Goal: Transaction & Acquisition: Purchase product/service

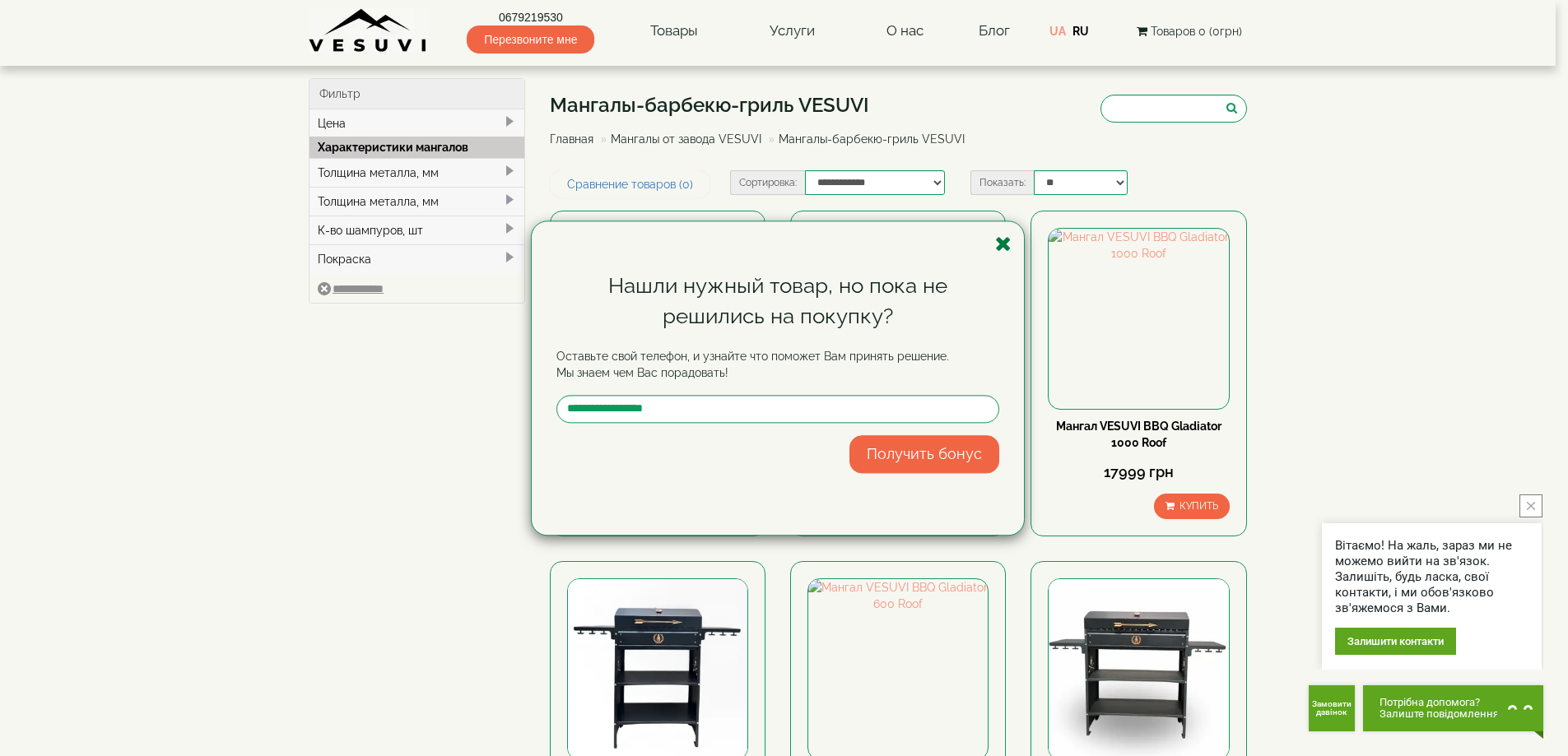
click at [1009, 247] on icon "button" at bounding box center [1003, 243] width 17 height 21
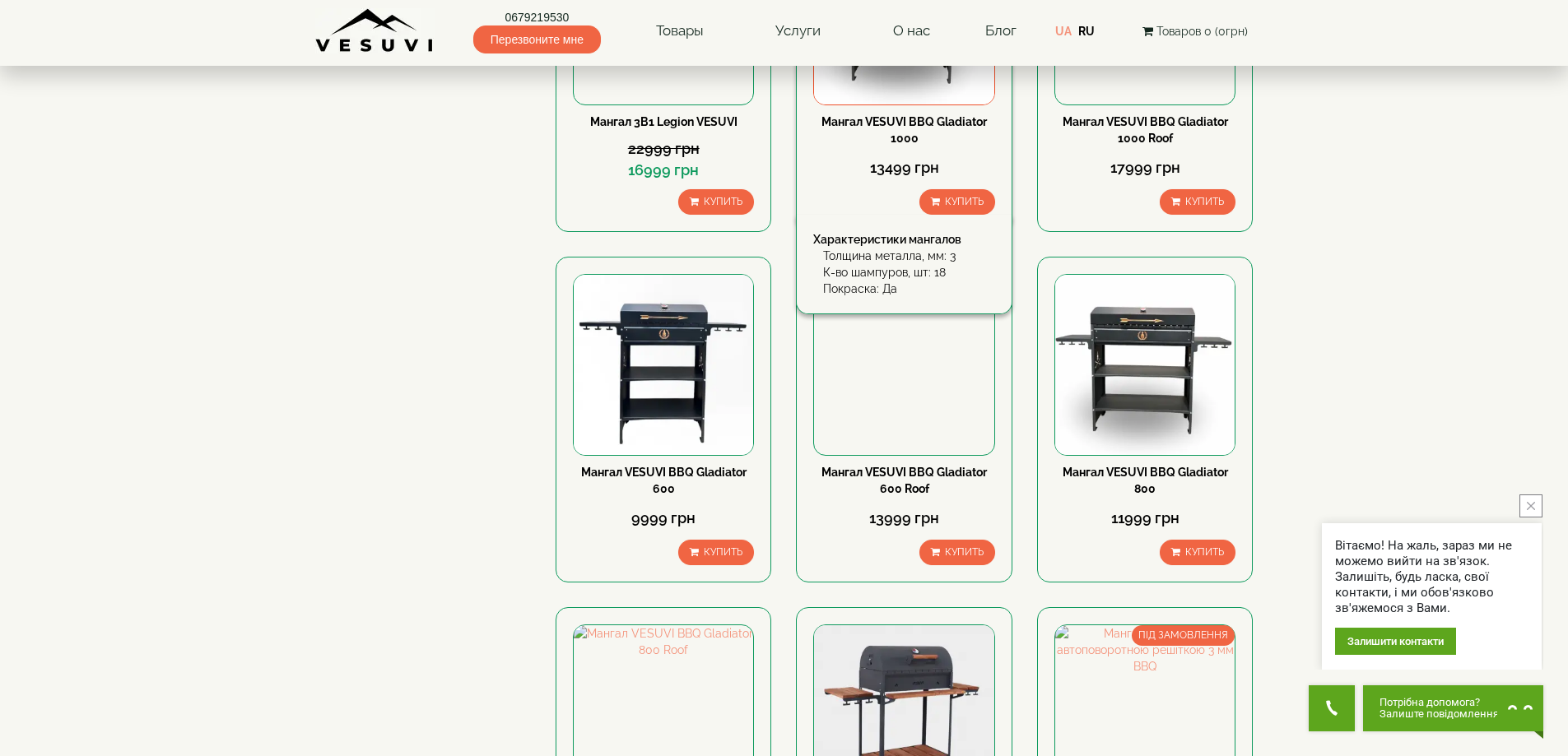
scroll to position [822, 0]
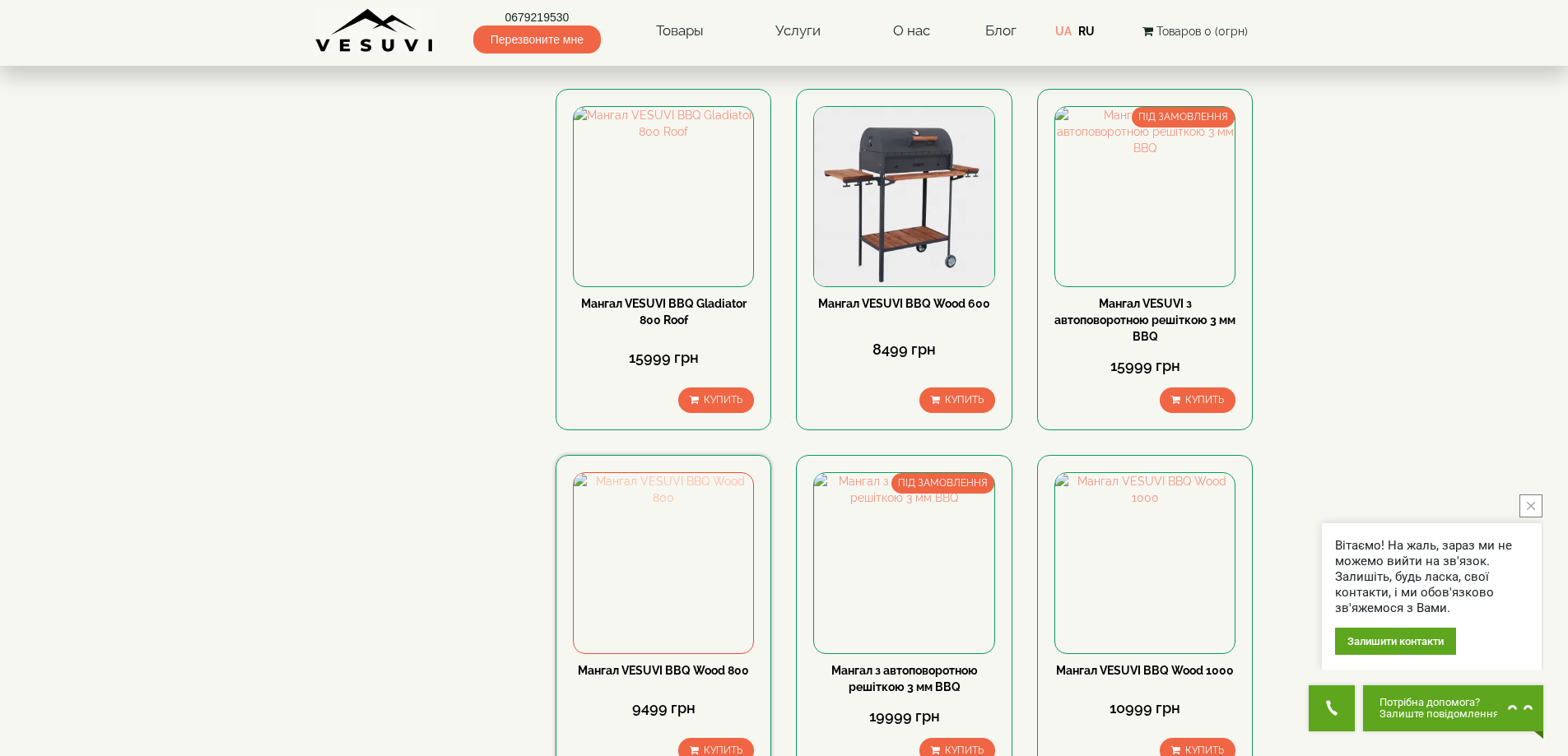
click at [616, 622] on img at bounding box center [663, 563] width 180 height 180
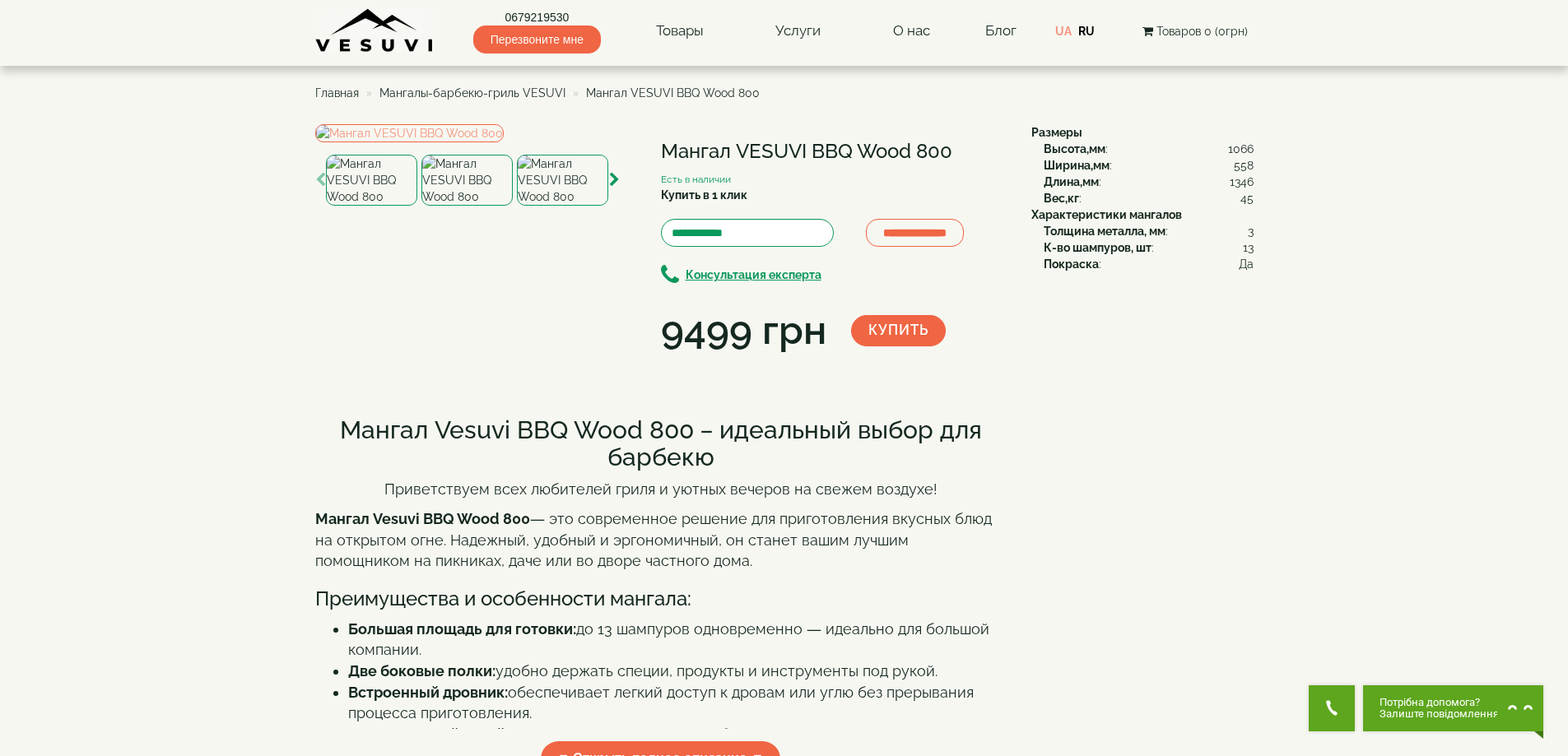
click at [586, 206] on img at bounding box center [563, 180] width 92 height 51
click at [614, 188] on icon "button" at bounding box center [614, 180] width 11 height 15
click at [559, 206] on img at bounding box center [563, 180] width 92 height 51
click at [614, 188] on icon "button" at bounding box center [614, 180] width 11 height 15
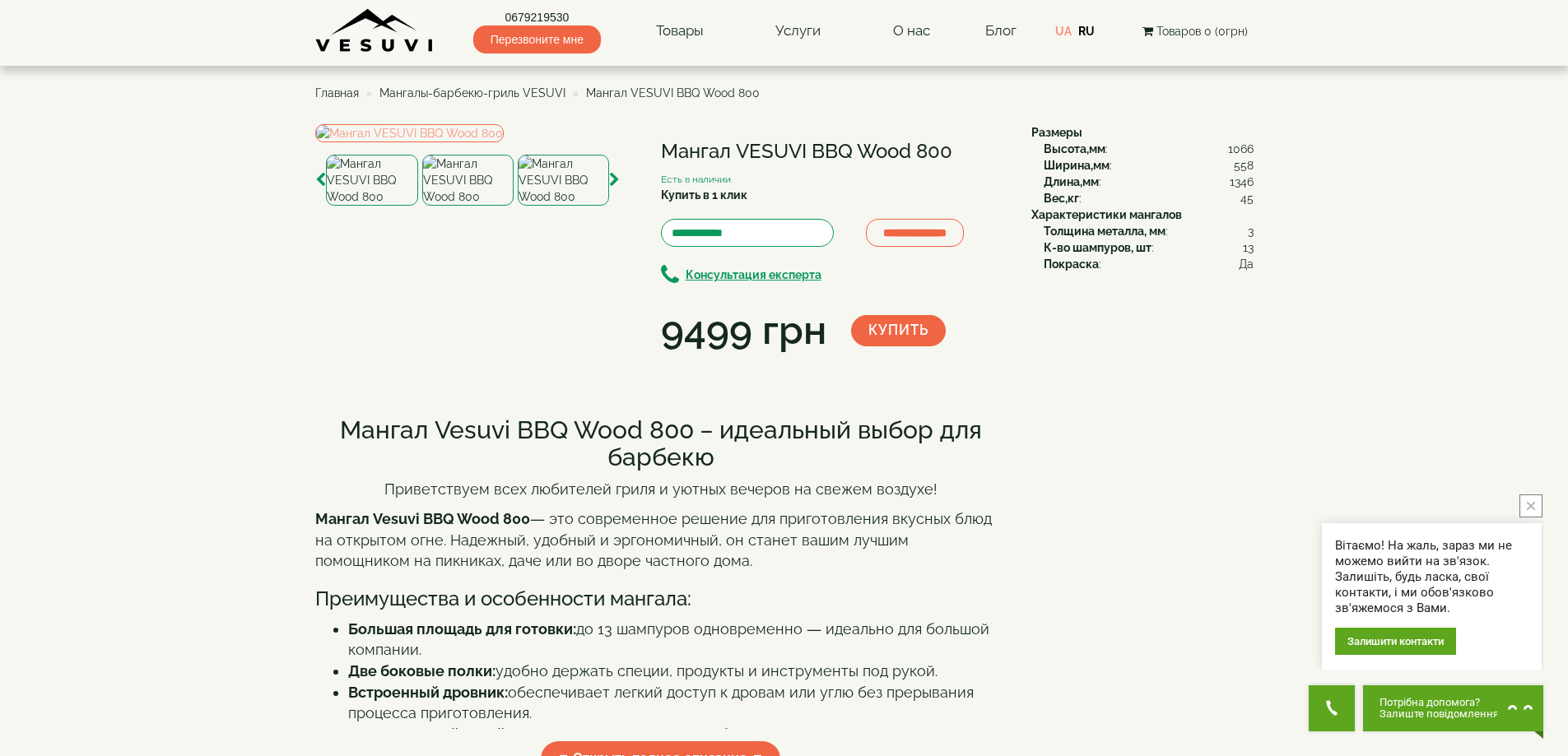
click at [574, 206] on img at bounding box center [564, 180] width 92 height 51
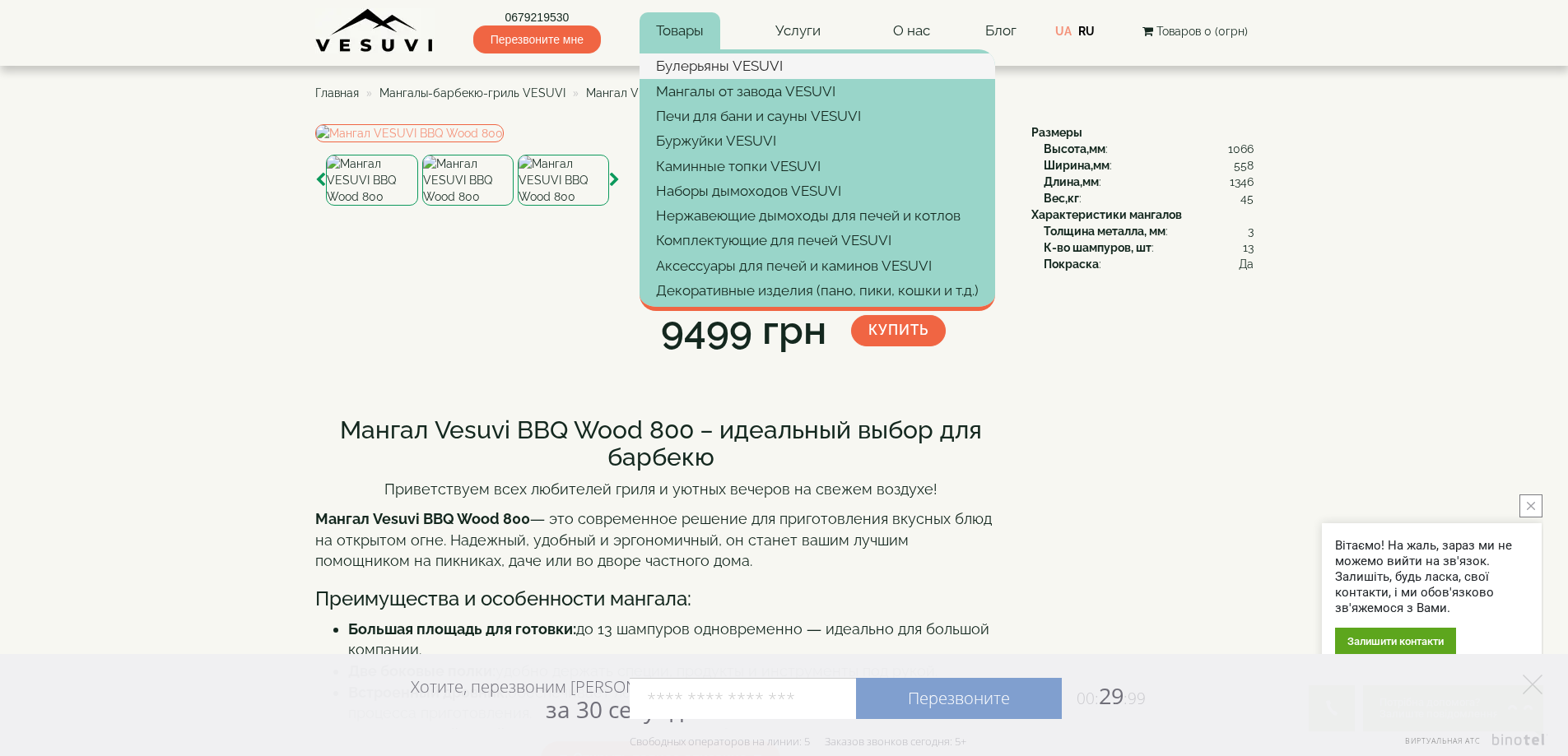
click at [701, 65] on link "Булерьяны VESUVI" at bounding box center [818, 65] width 356 height 24
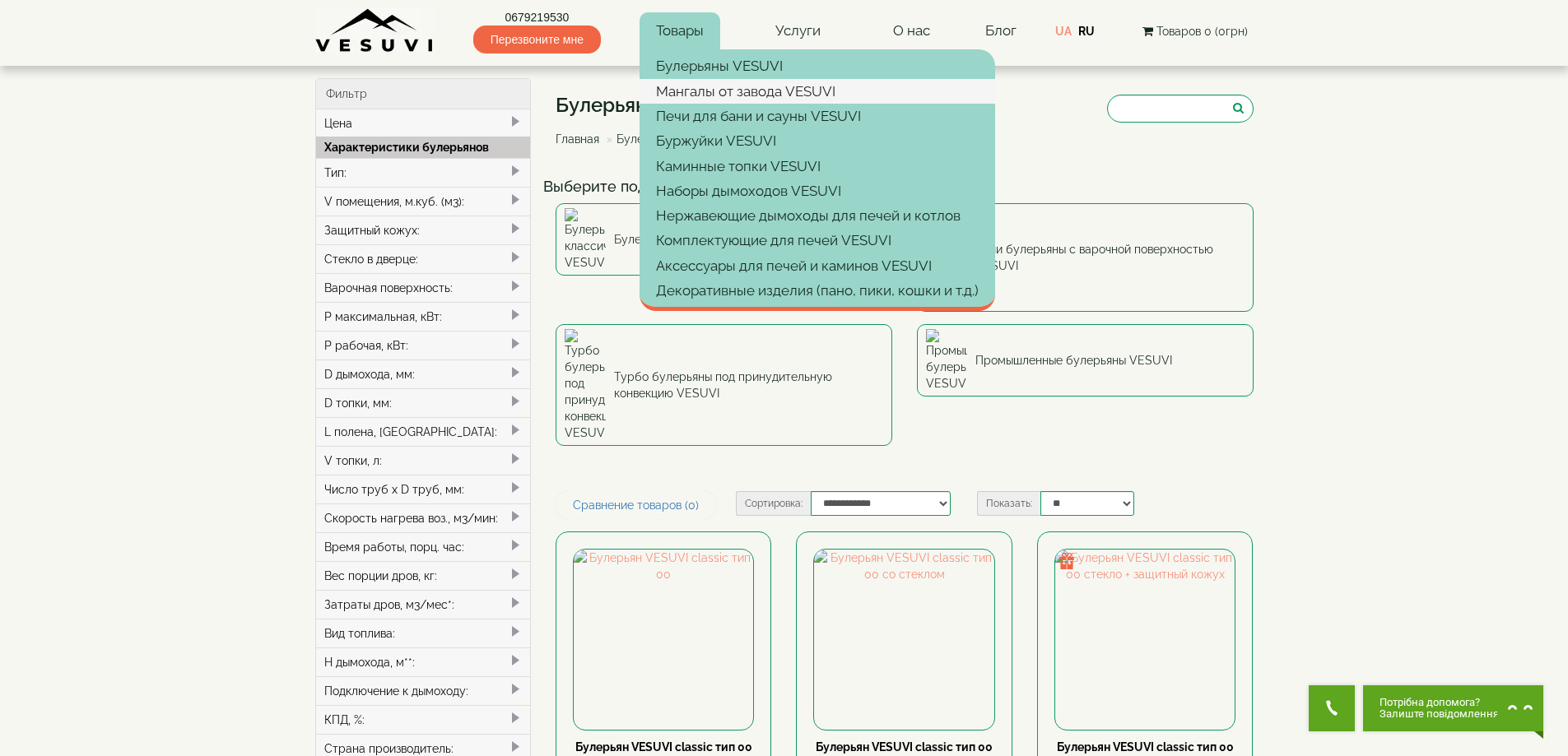
click at [698, 94] on link "Мангалы от завода VESUVI" at bounding box center [818, 91] width 356 height 24
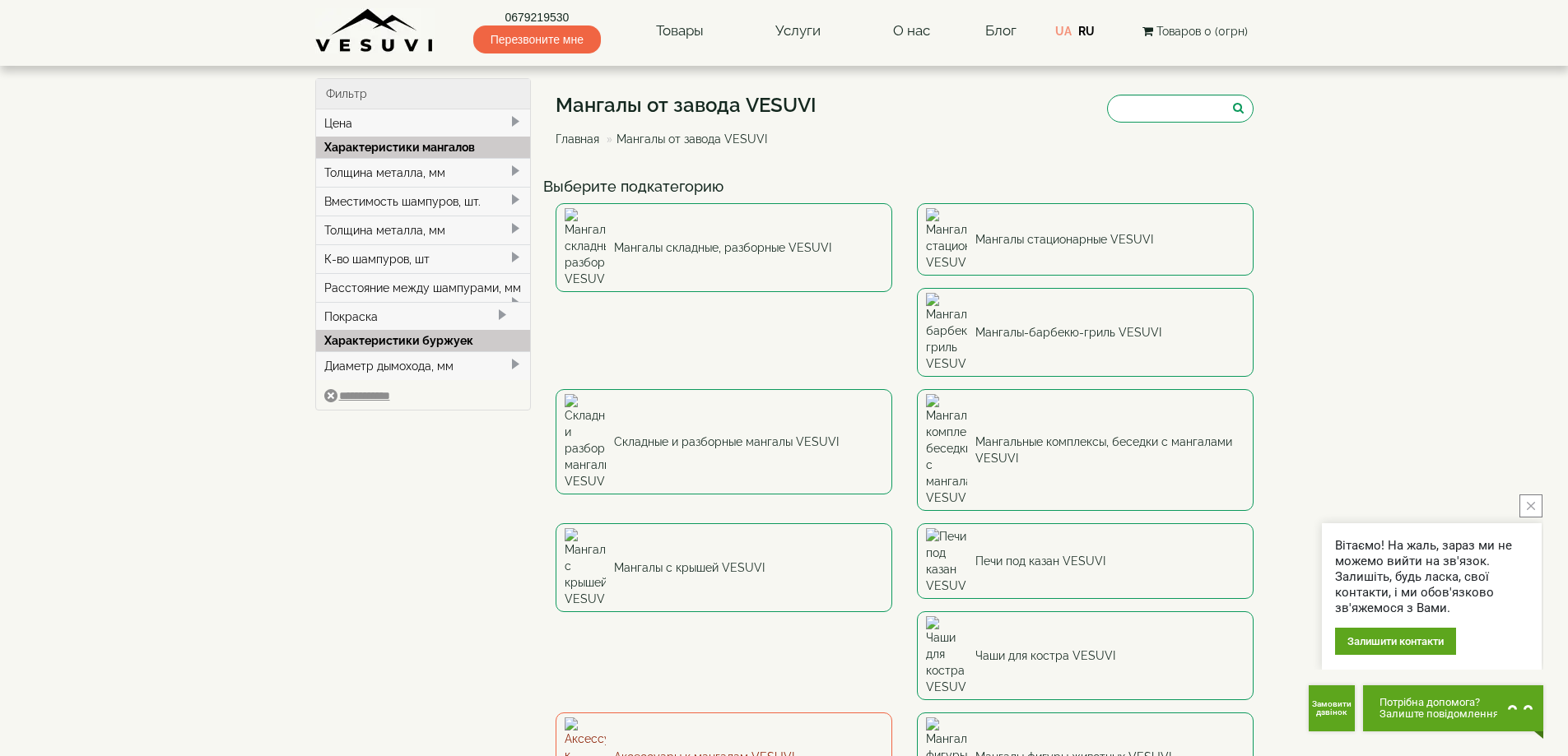
click at [654, 713] on link "Аксессуары к мангалам VESUVI" at bounding box center [724, 757] width 337 height 89
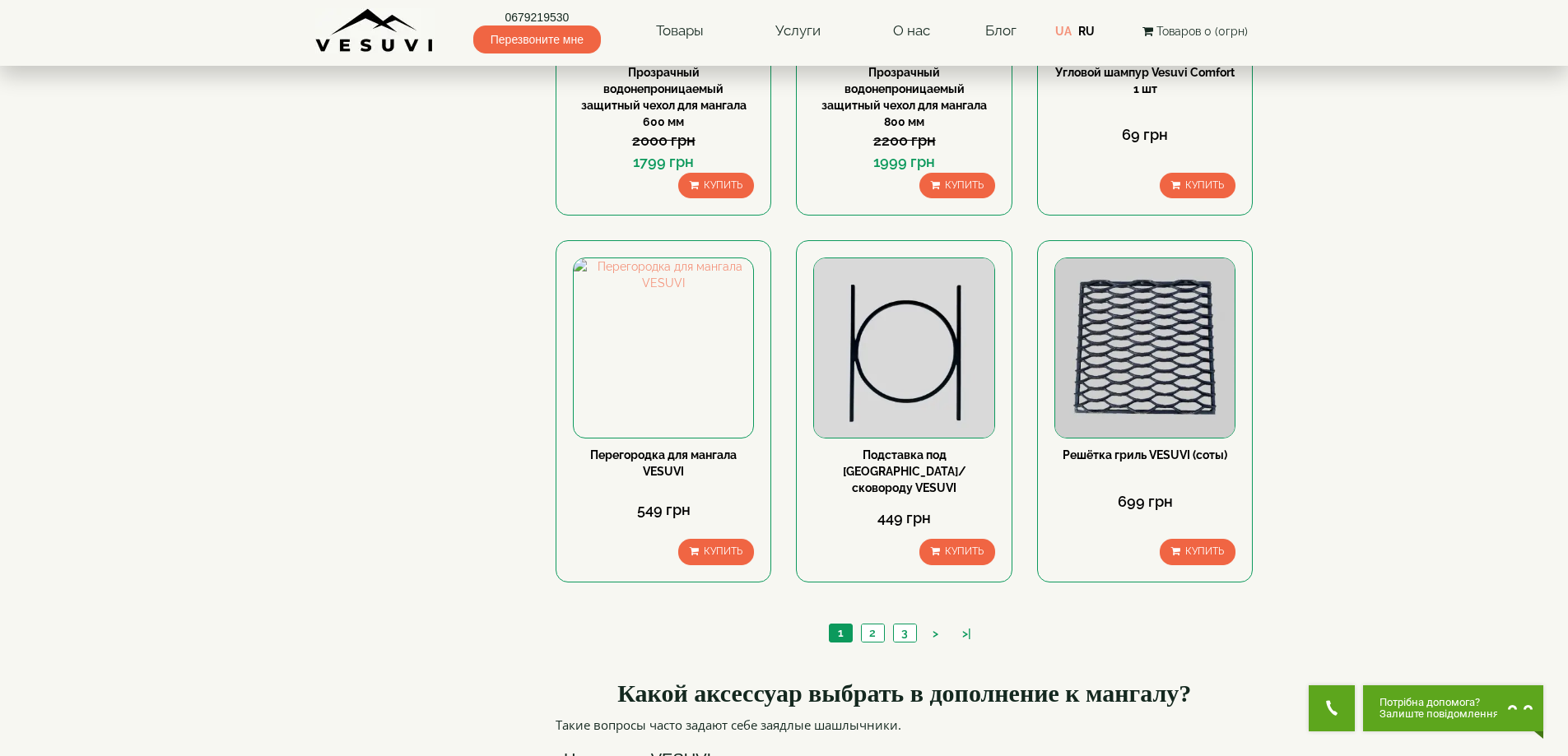
scroll to position [1646, 0]
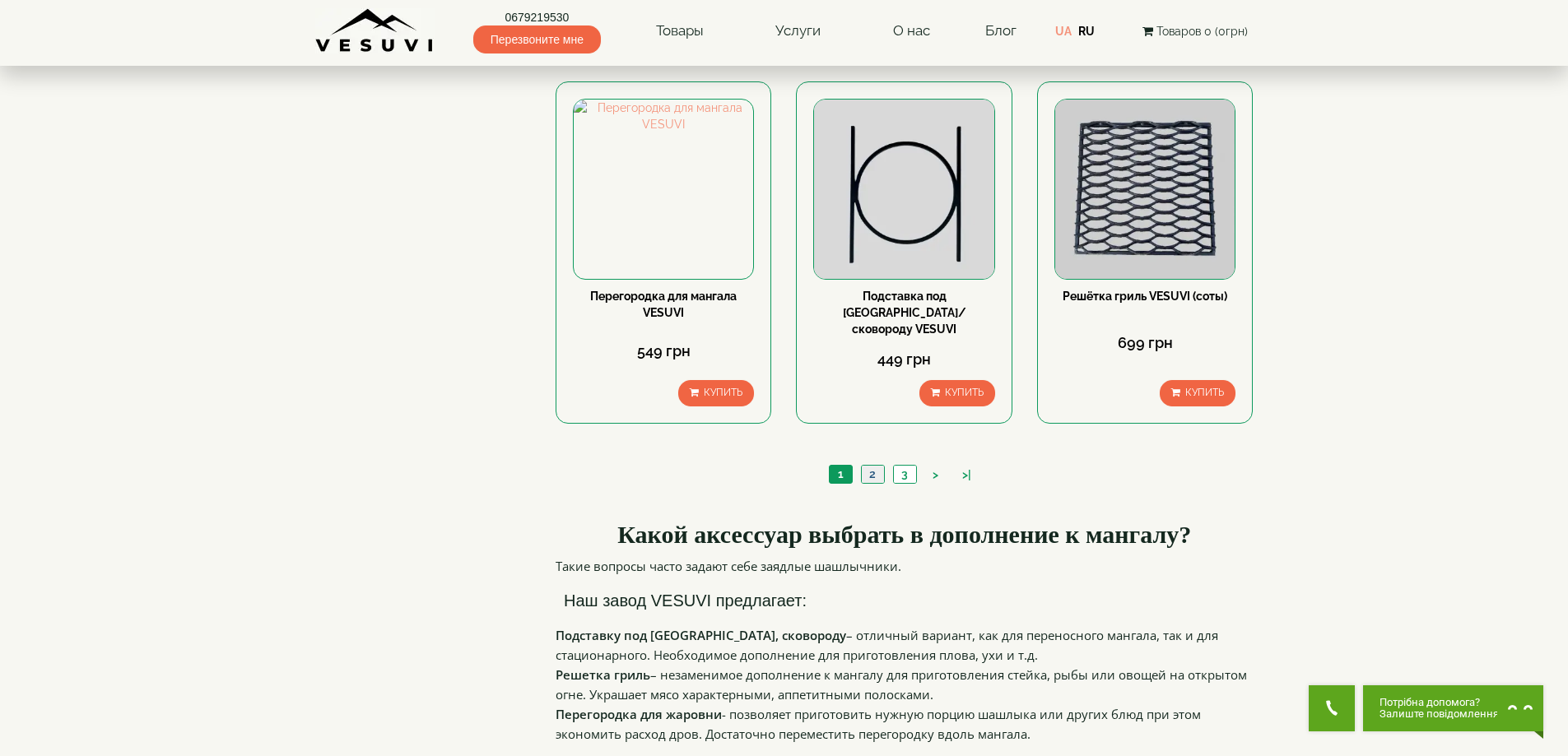
click at [875, 466] on link "2" at bounding box center [872, 475] width 23 height 18
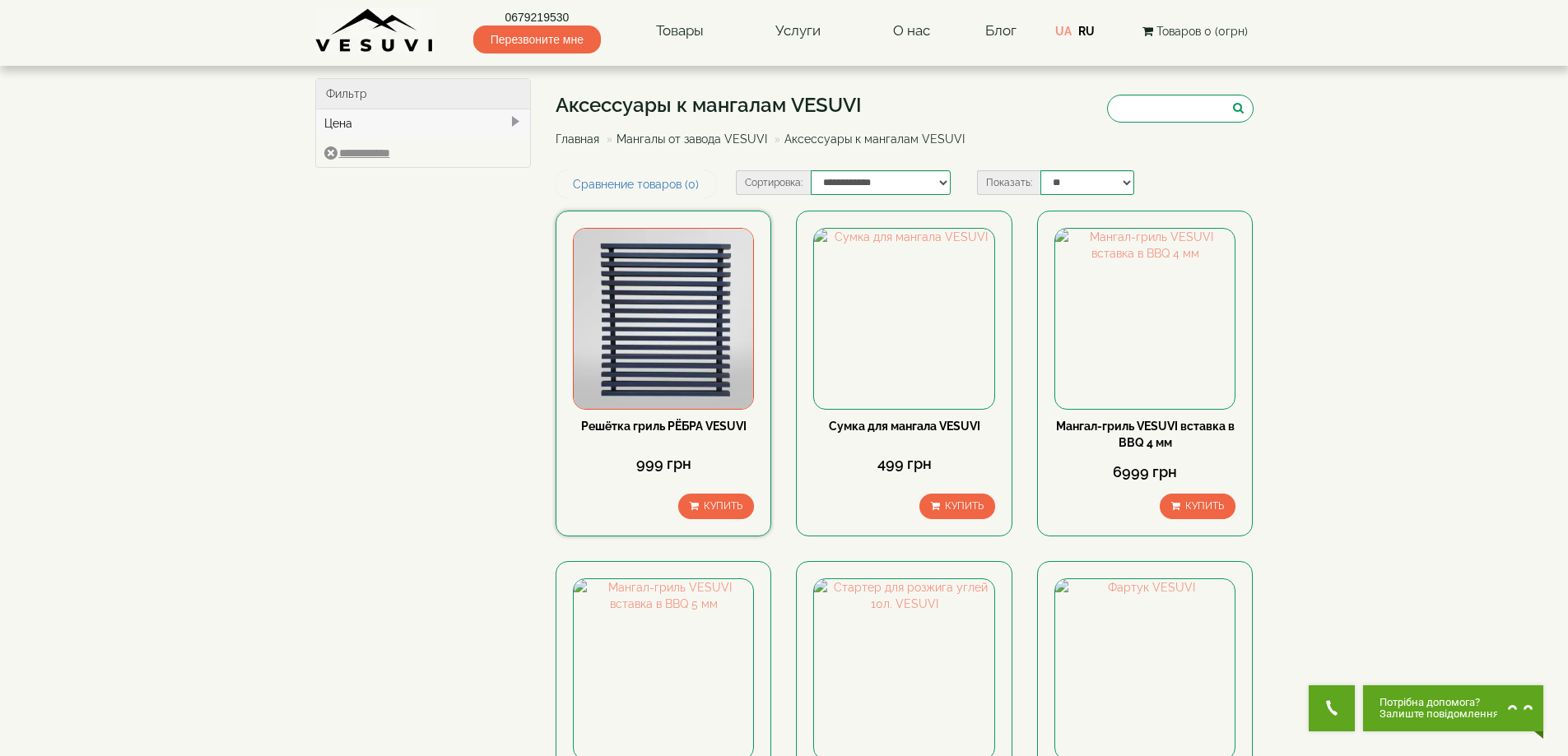
click at [682, 324] on img at bounding box center [663, 318] width 180 height 180
